Goal: Obtain resource: Download file/media

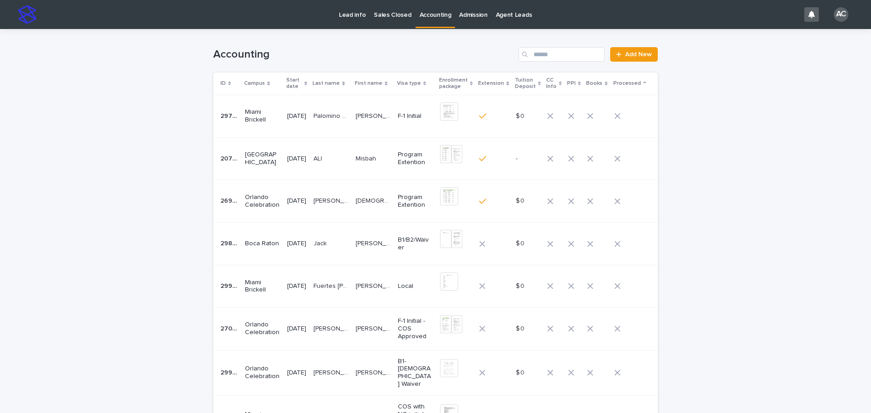
click at [287, 245] on p "[DATE]" at bounding box center [296, 244] width 19 height 8
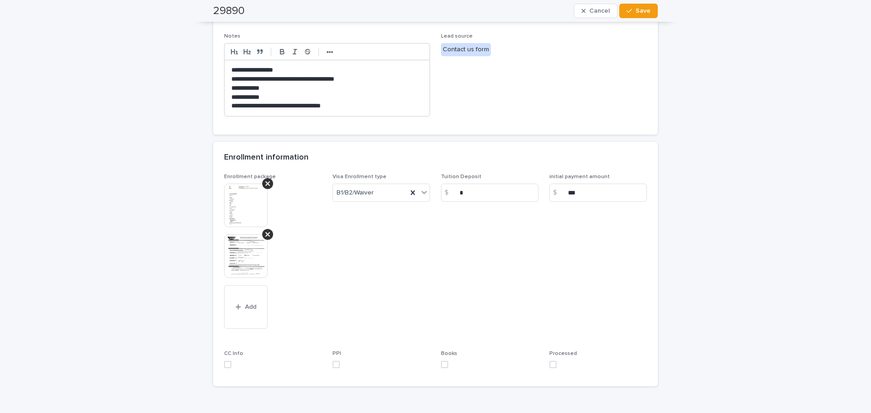
scroll to position [369, 0]
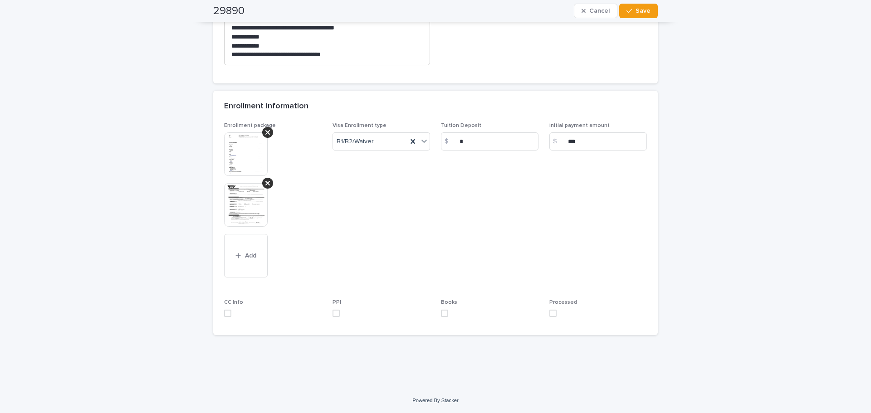
click at [236, 211] on img at bounding box center [246, 205] width 44 height 44
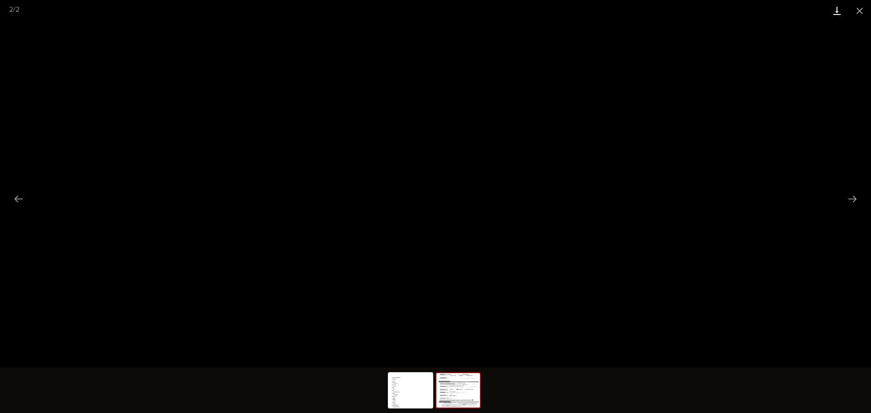
click at [840, 10] on link "Download" at bounding box center [837, 10] width 23 height 21
click at [858, 9] on button "Close gallery" at bounding box center [859, 10] width 23 height 21
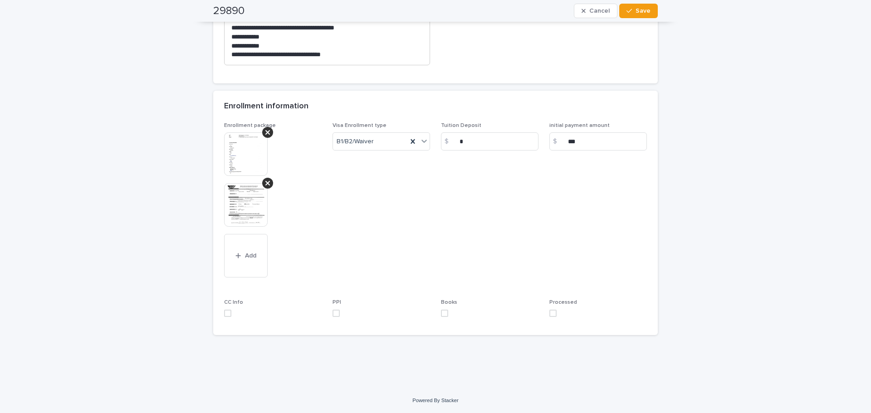
scroll to position [324, 0]
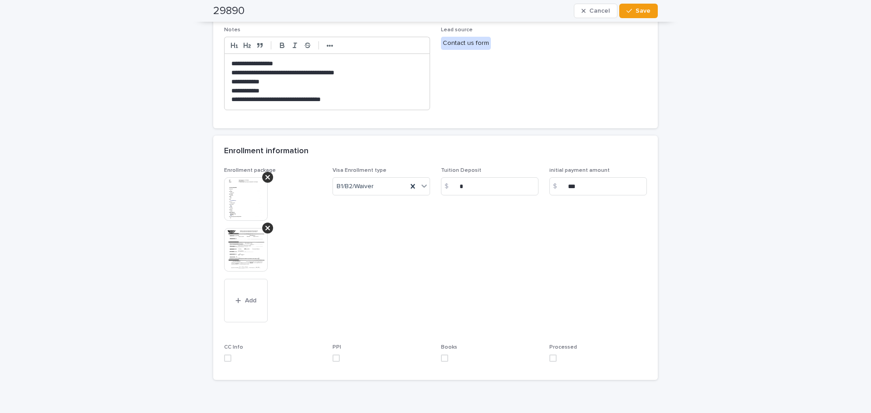
click at [240, 192] on img at bounding box center [246, 199] width 44 height 44
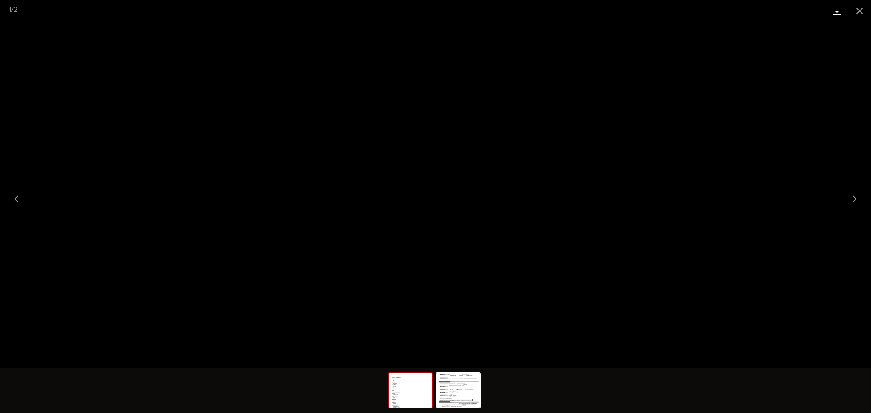
click at [834, 18] on link "Download" at bounding box center [837, 10] width 23 height 21
click at [854, 11] on button "Close gallery" at bounding box center [859, 10] width 23 height 21
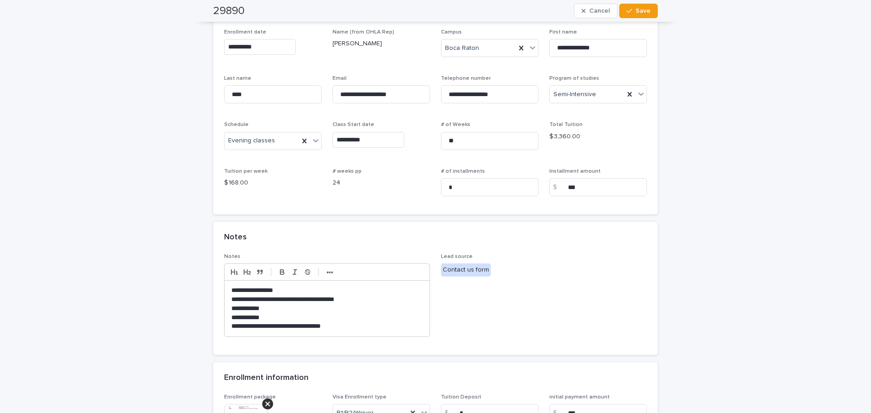
scroll to position [0, 0]
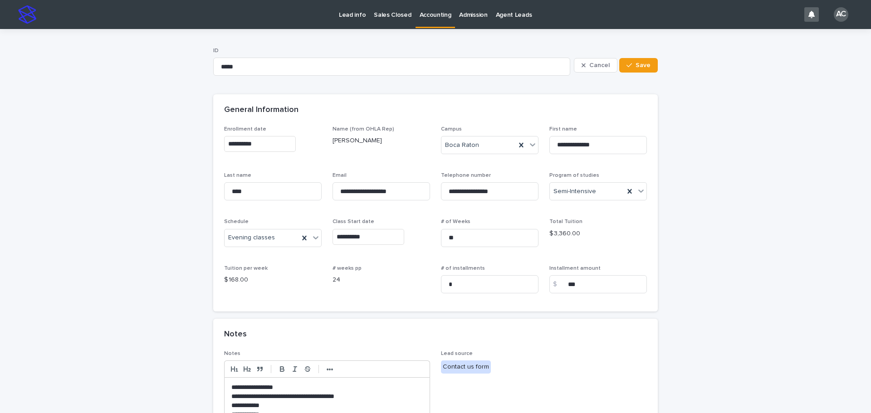
click at [436, 15] on p "Accounting" at bounding box center [436, 9] width 32 height 19
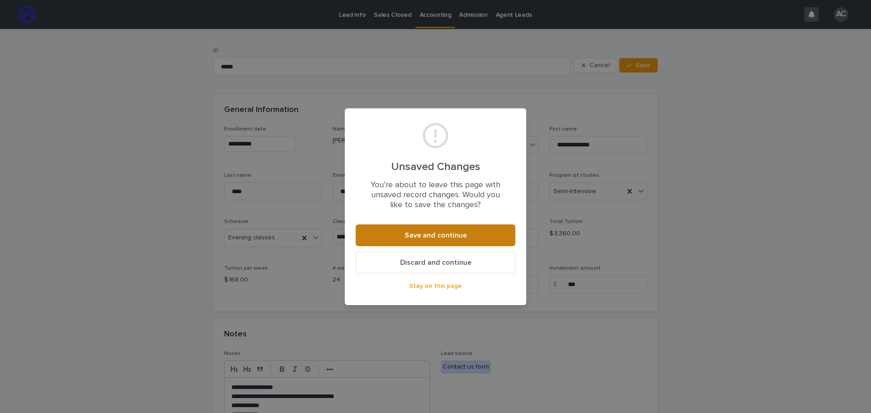
click at [446, 242] on button "Save and continue" at bounding box center [436, 236] width 160 height 22
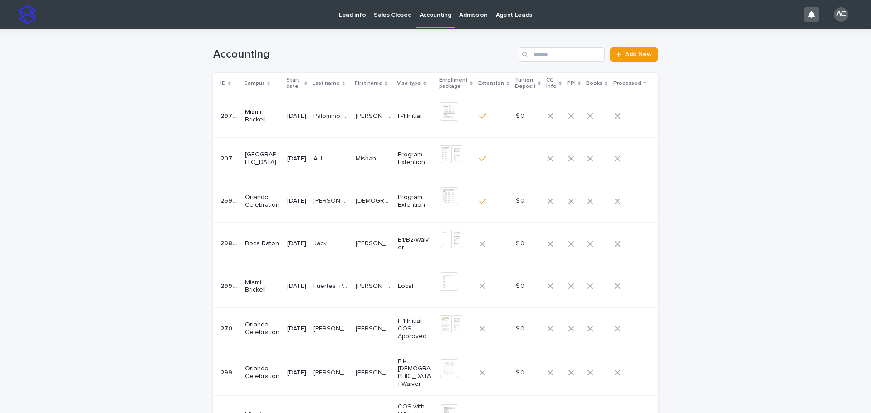
click at [1, 142] on div "Loading... Saving… Loading... Saving… Accounting Add New ID Campus Start date L…" at bounding box center [435, 311] width 871 height 565
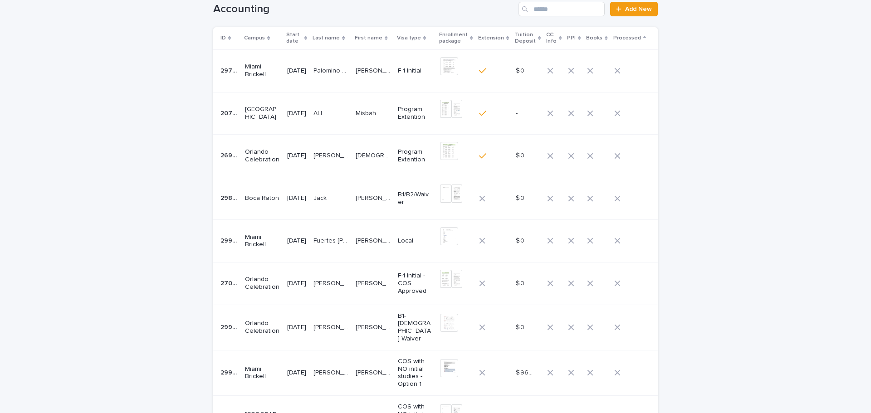
click at [270, 212] on td "Boca Raton" at bounding box center [262, 198] width 42 height 43
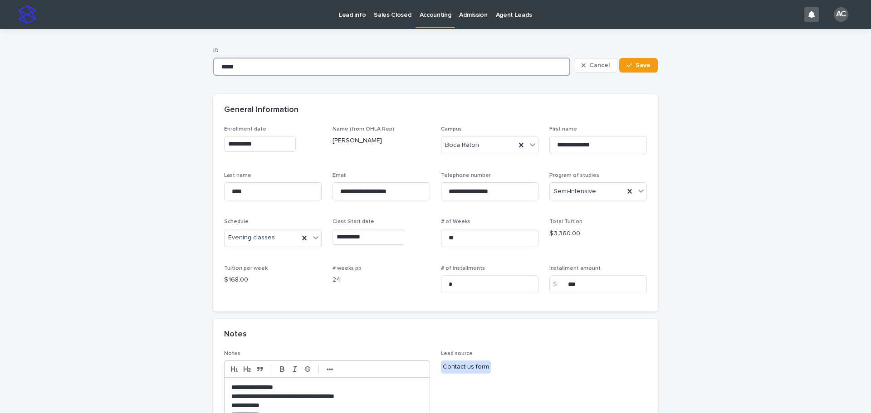
drag, startPoint x: 248, startPoint y: 68, endPoint x: 171, endPoint y: 70, distance: 77.6
click at [135, 70] on div "**********" at bounding box center [435, 393] width 871 height 728
click at [827, 216] on div "**********" at bounding box center [435, 393] width 871 height 728
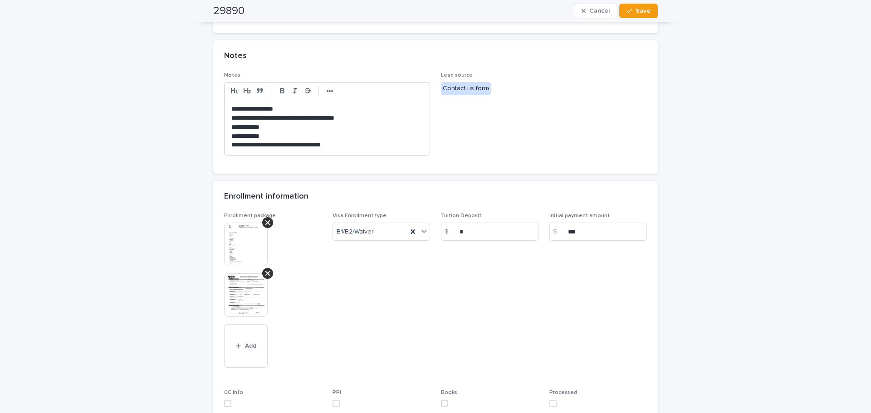
scroll to position [233, 0]
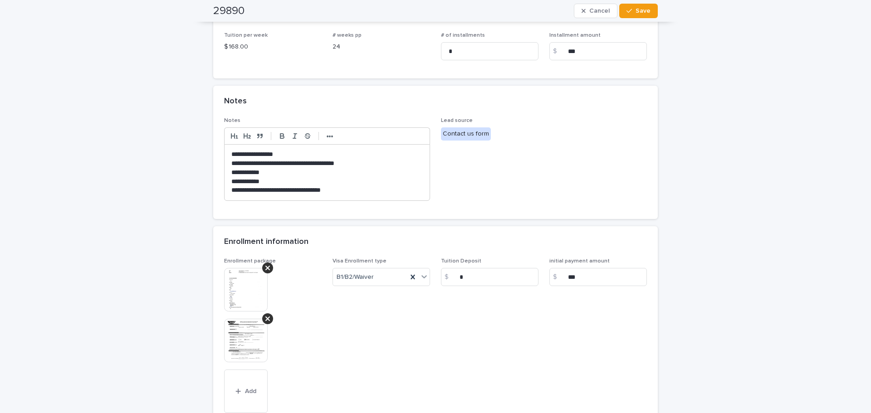
click at [372, 194] on p "**********" at bounding box center [326, 190] width 191 height 9
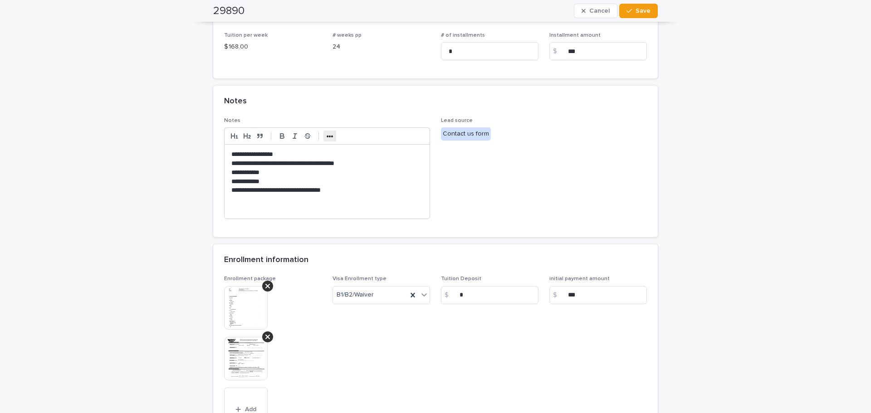
click at [327, 136] on strong "•••" at bounding box center [330, 136] width 7 height 7
click at [403, 140] on icon "button" at bounding box center [403, 136] width 8 height 8
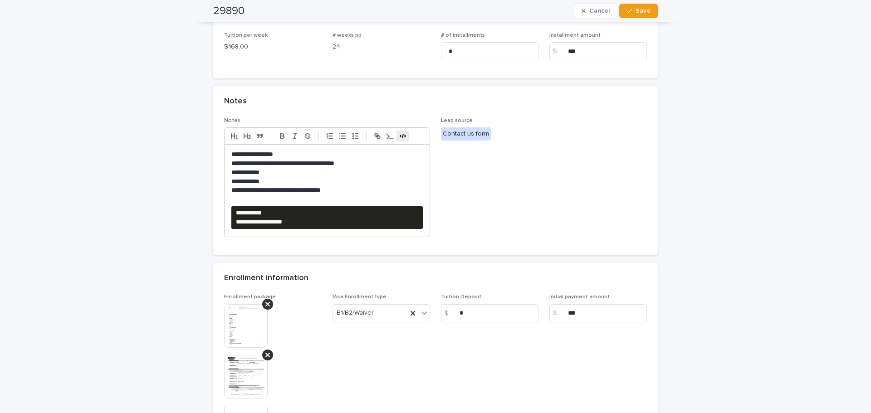
scroll to position [97, 0]
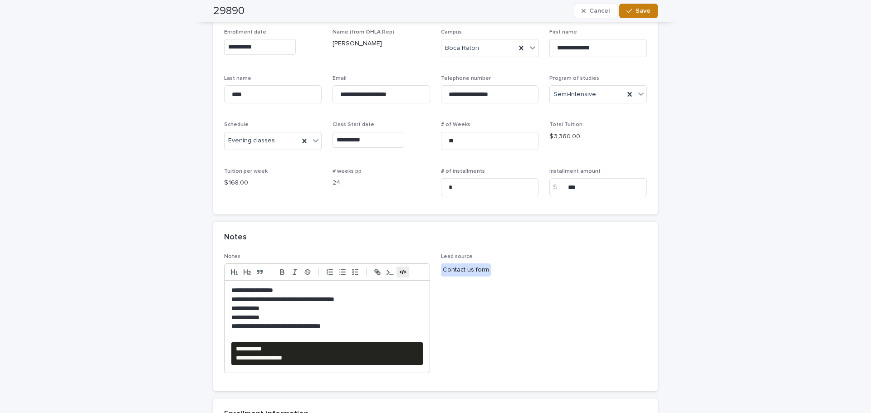
click at [641, 12] on span "Save" at bounding box center [643, 11] width 15 height 6
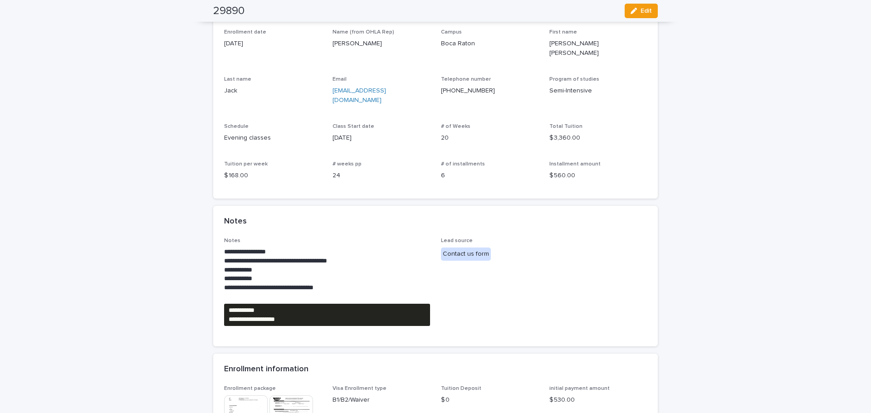
scroll to position [0, 0]
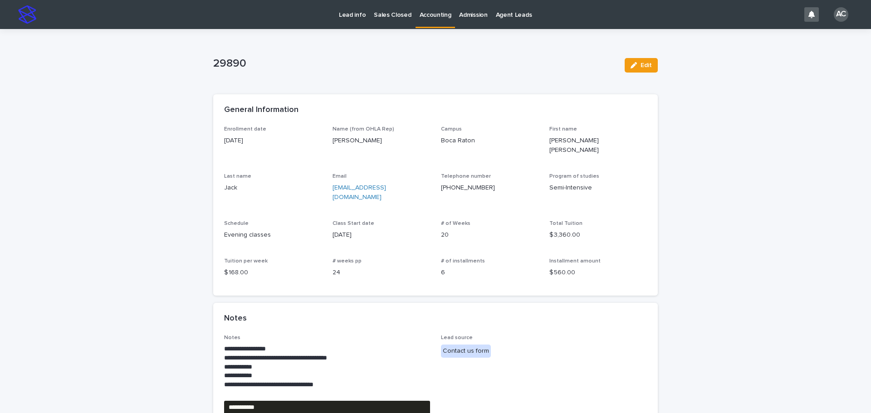
click at [424, 10] on p "Accounting" at bounding box center [436, 9] width 32 height 19
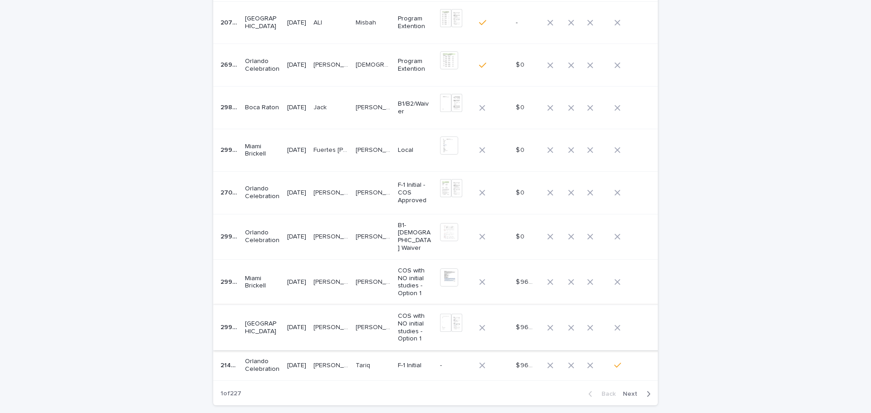
scroll to position [45, 0]
